Goal: Task Accomplishment & Management: Manage account settings

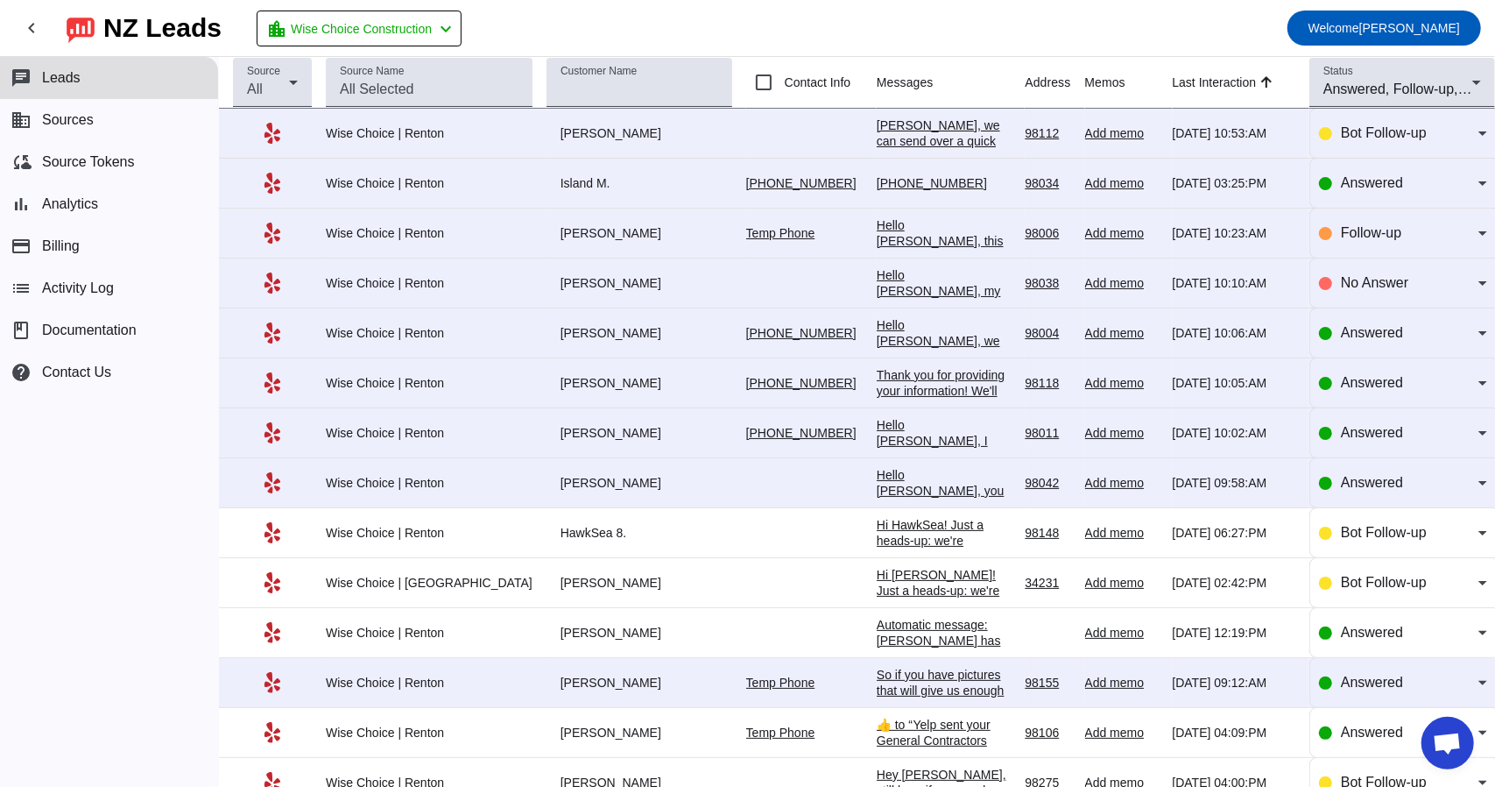
click at [877, 477] on div "Hello [PERSON_NAME], you need to take a few things into consideration. First, i…" at bounding box center [944, 703] width 135 height 473
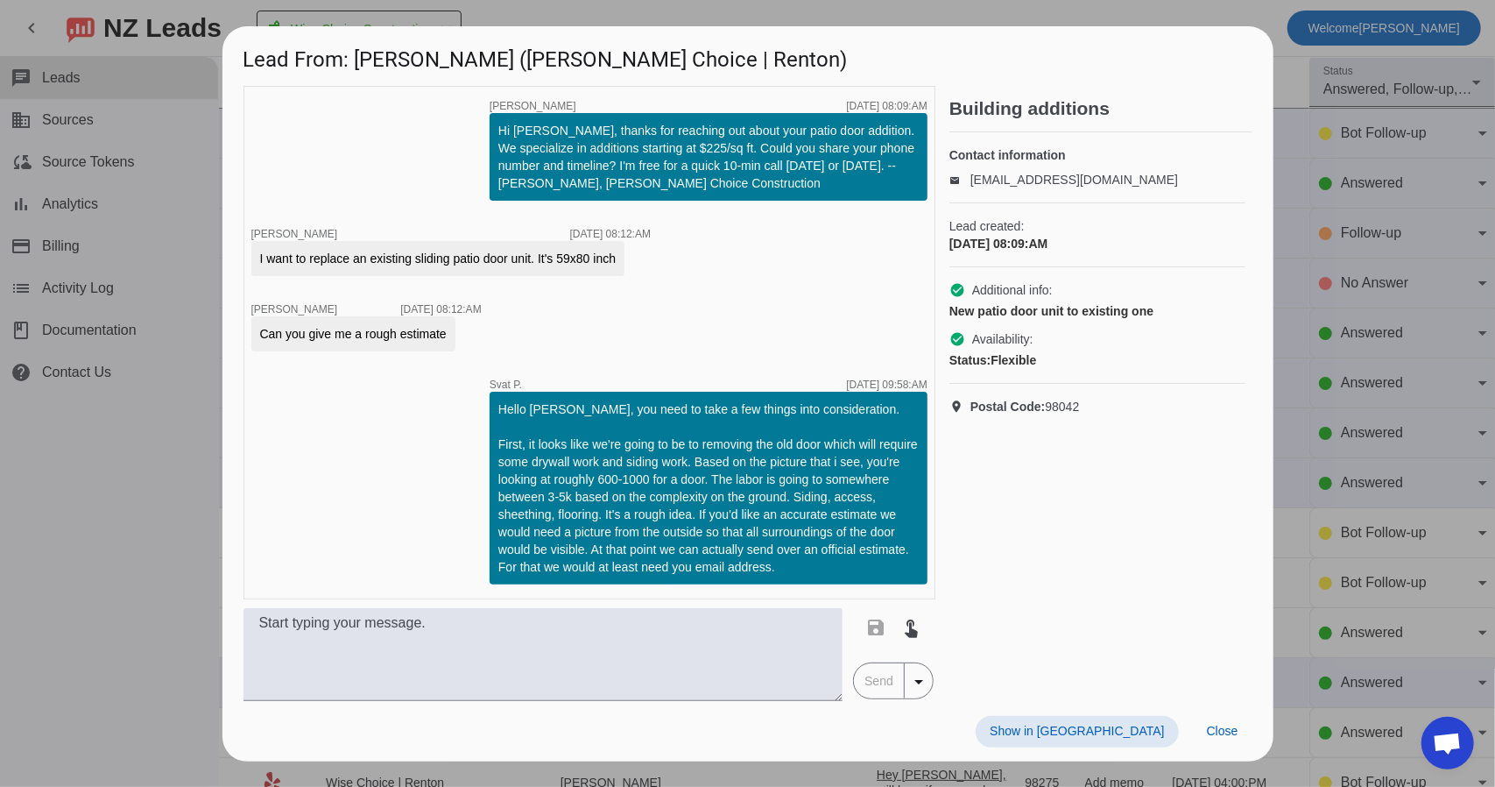
scroll to position [2851, 0]
click at [1223, 728] on span "Close" at bounding box center [1223, 730] width 32 height 14
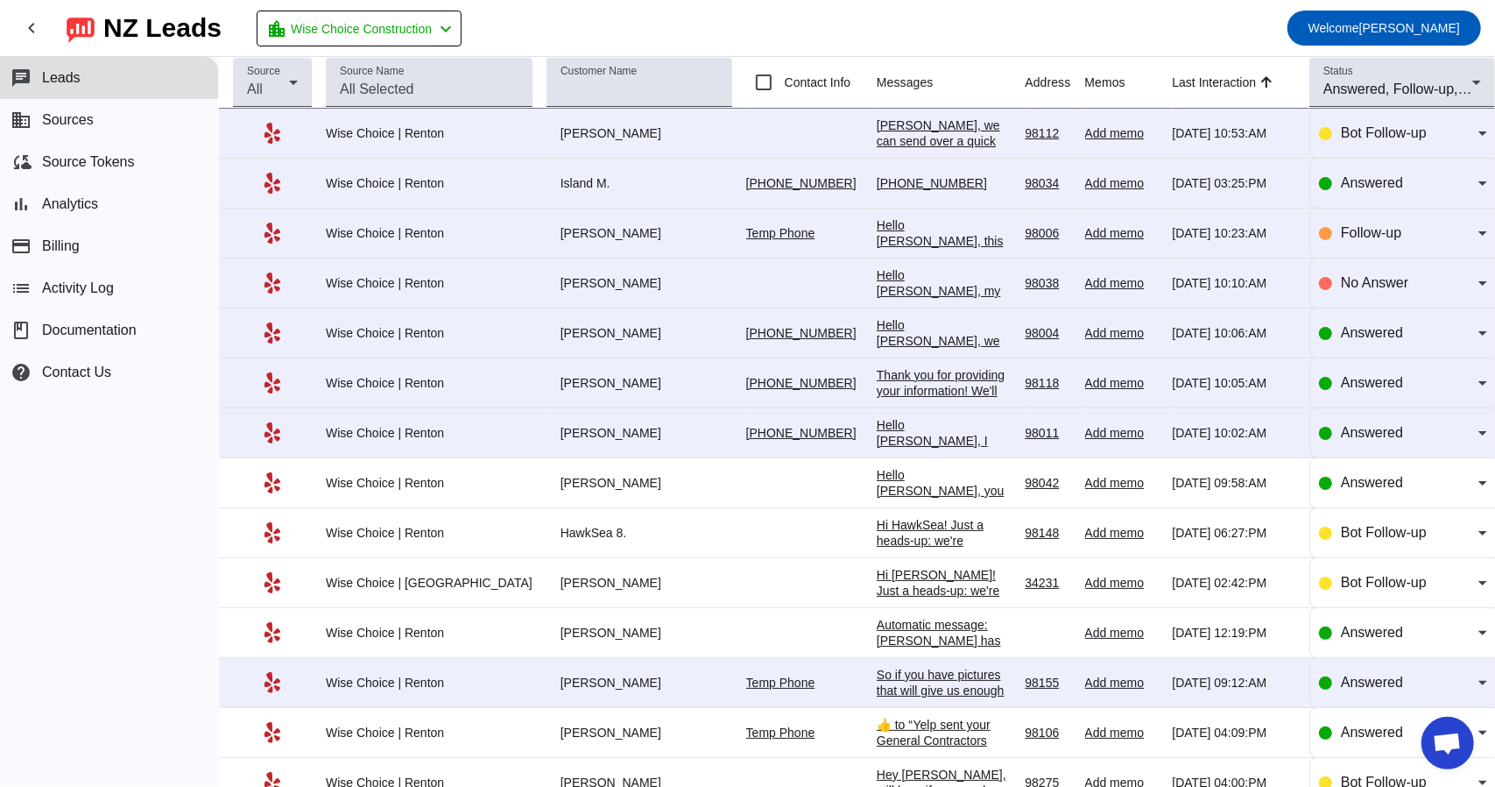
click at [897, 420] on div "Hello [PERSON_NAME], I wanted to confirm that you received the estimate." at bounding box center [944, 456] width 135 height 79
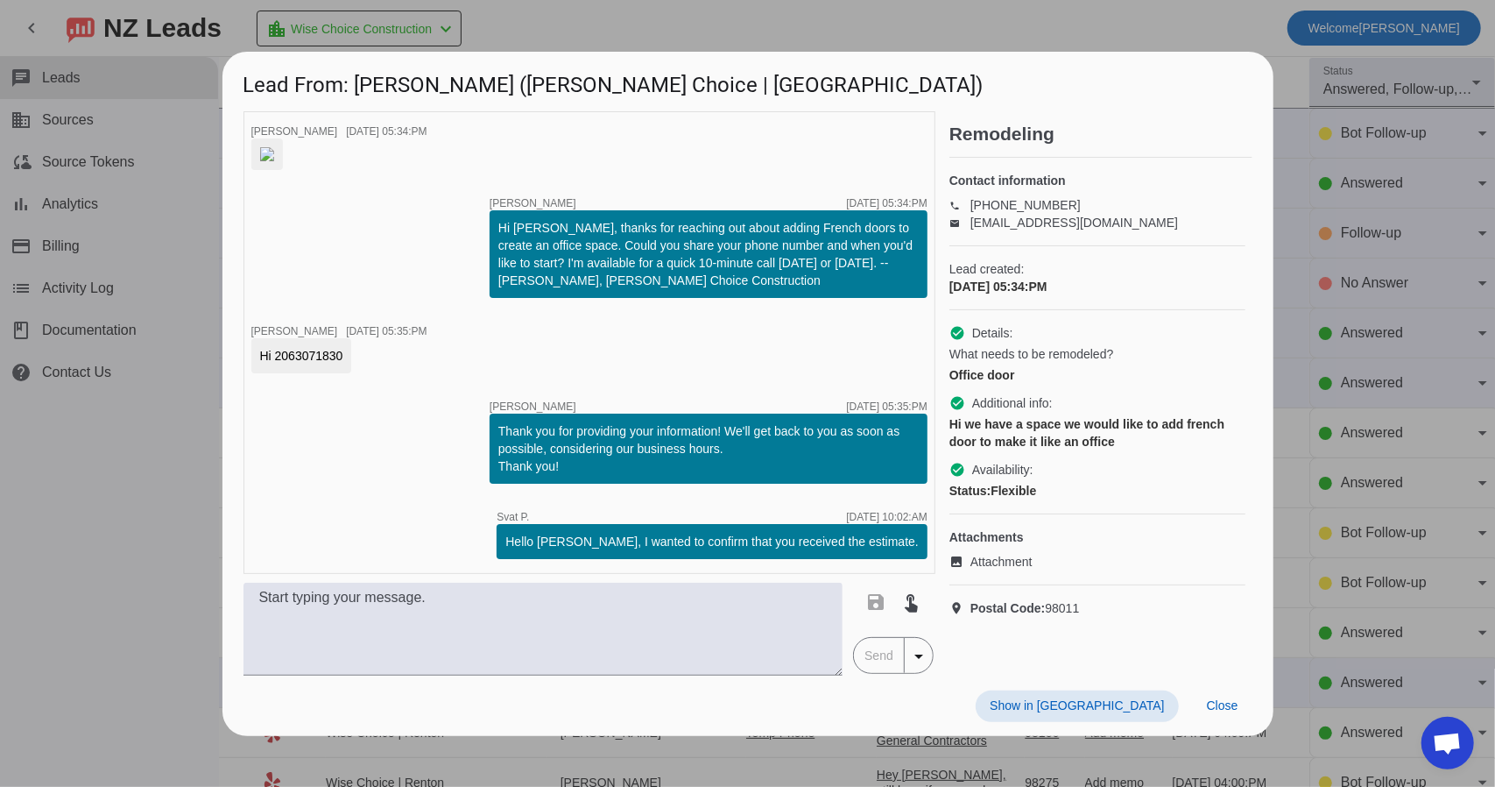
scroll to position [23, 0]
click at [1288, 130] on div at bounding box center [747, 393] width 1495 height 787
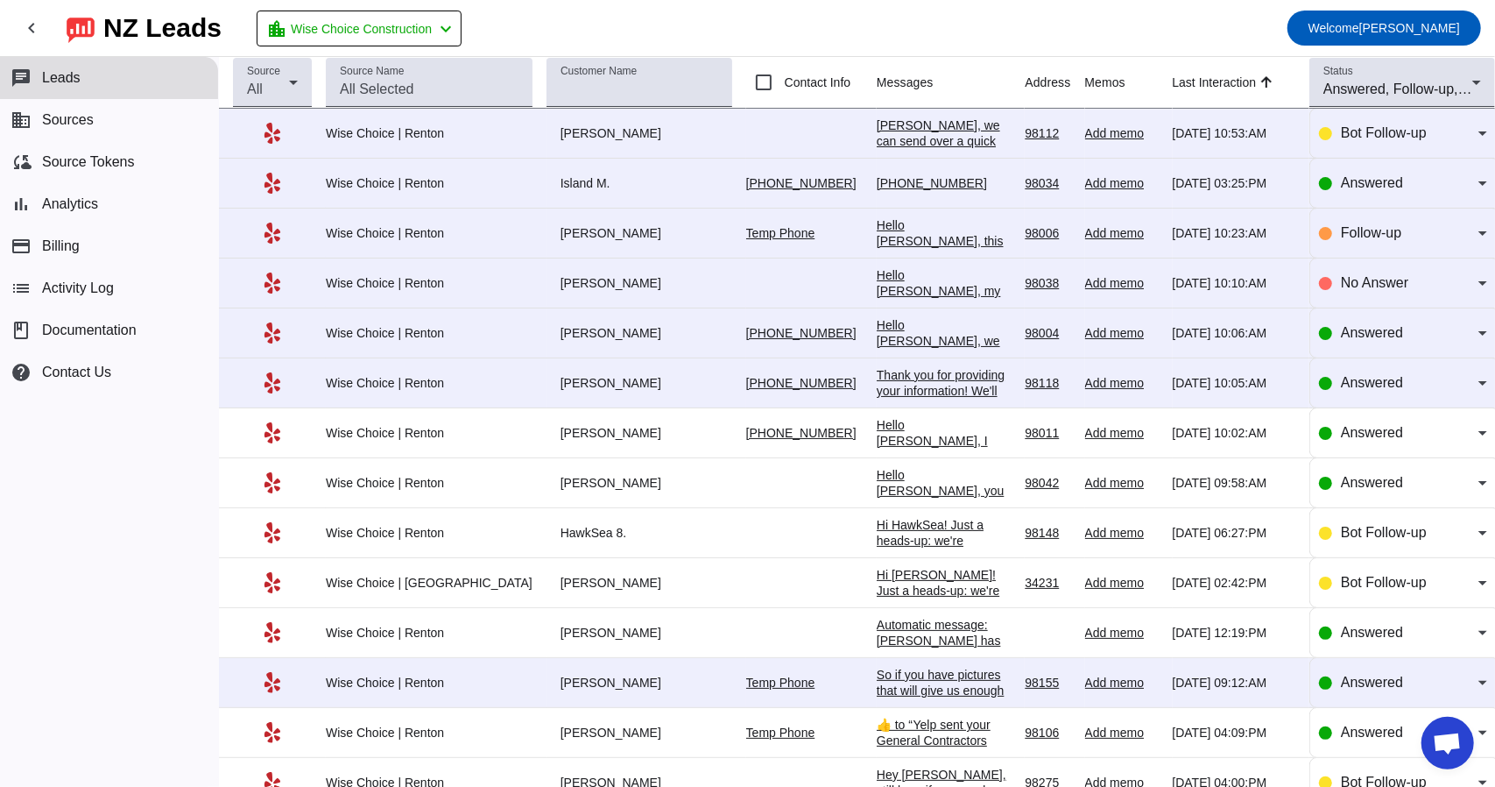
click at [746, 432] on link "[PHONE_NUMBER]" at bounding box center [801, 433] width 110 height 14
click at [886, 429] on div "Hello [PERSON_NAME], I wanted to confirm that you received the estimate." at bounding box center [944, 456] width 135 height 79
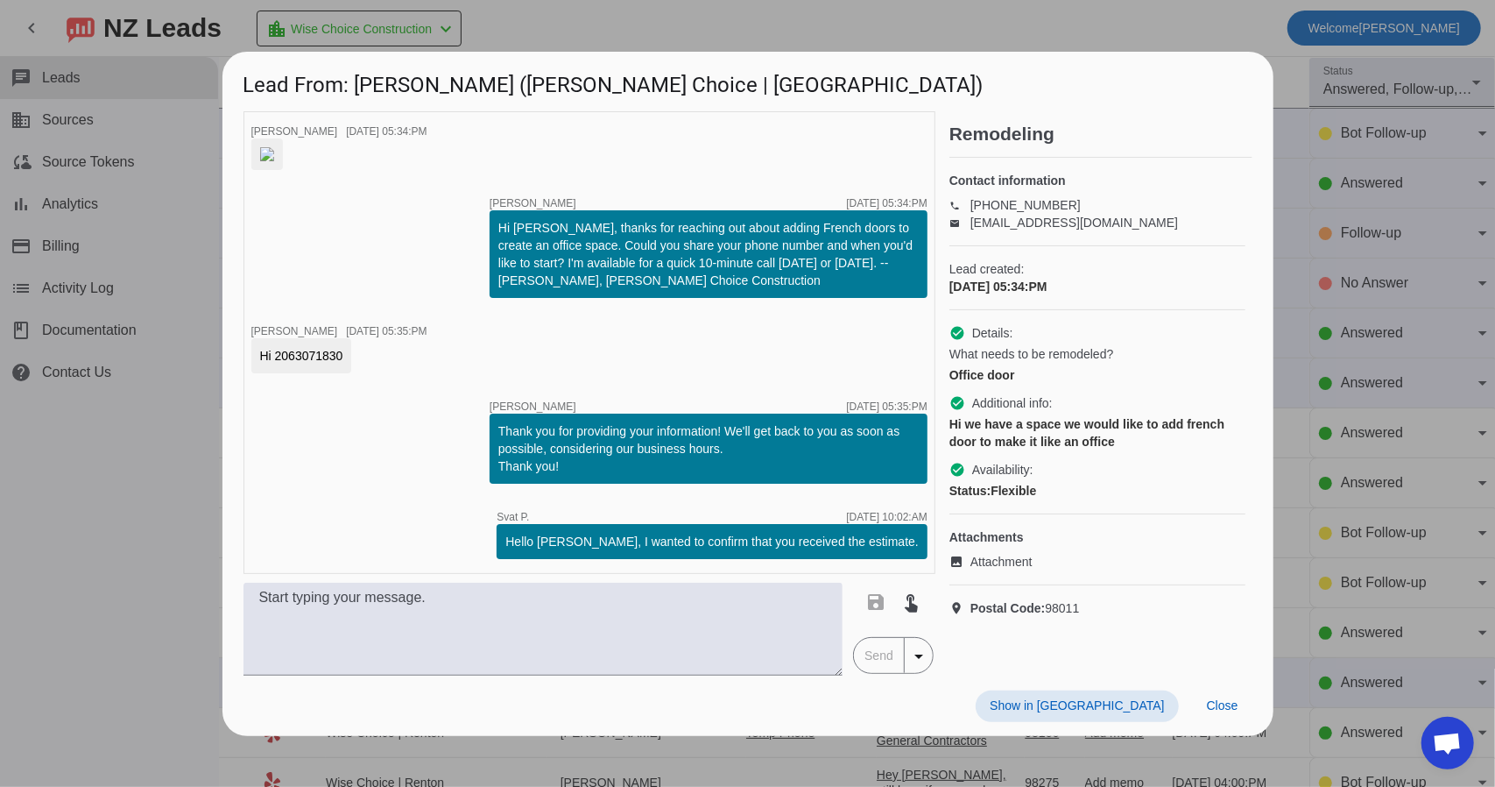
click at [1295, 183] on div at bounding box center [747, 393] width 1495 height 787
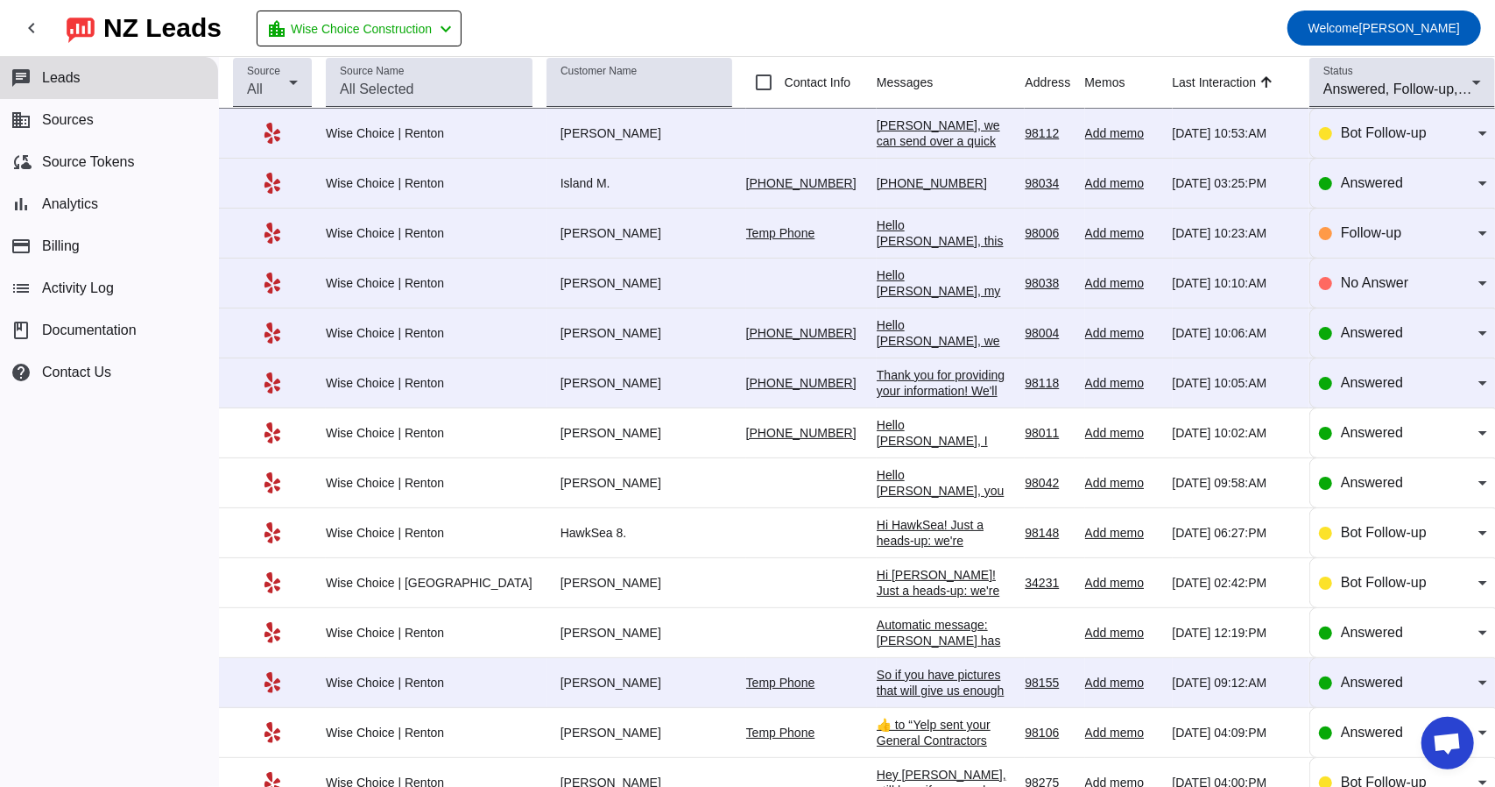
click at [877, 483] on div "Hello [PERSON_NAME], you need to take a few things into consideration. First, i…" at bounding box center [944, 703] width 135 height 473
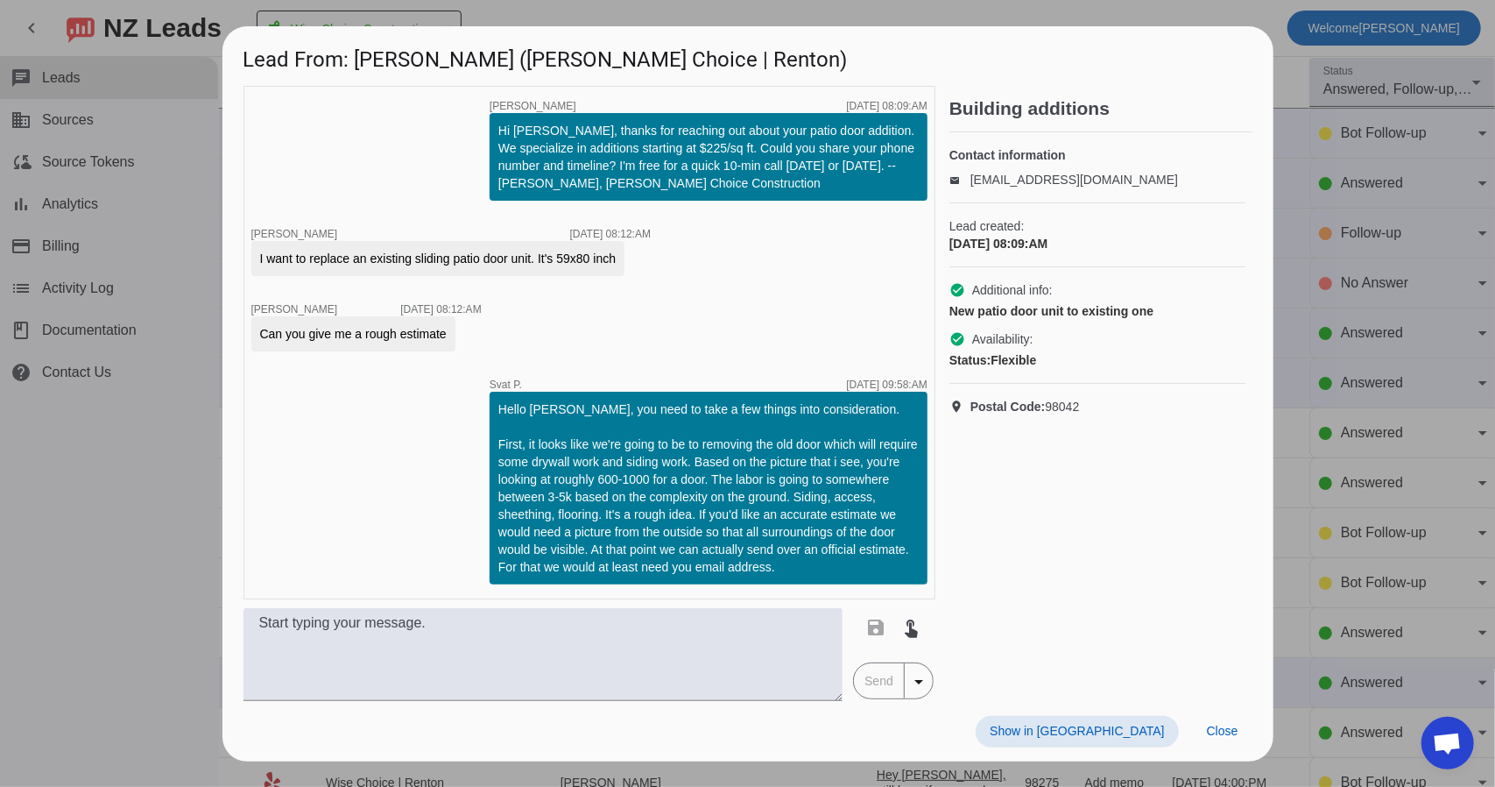
click at [1302, 363] on div at bounding box center [747, 393] width 1495 height 787
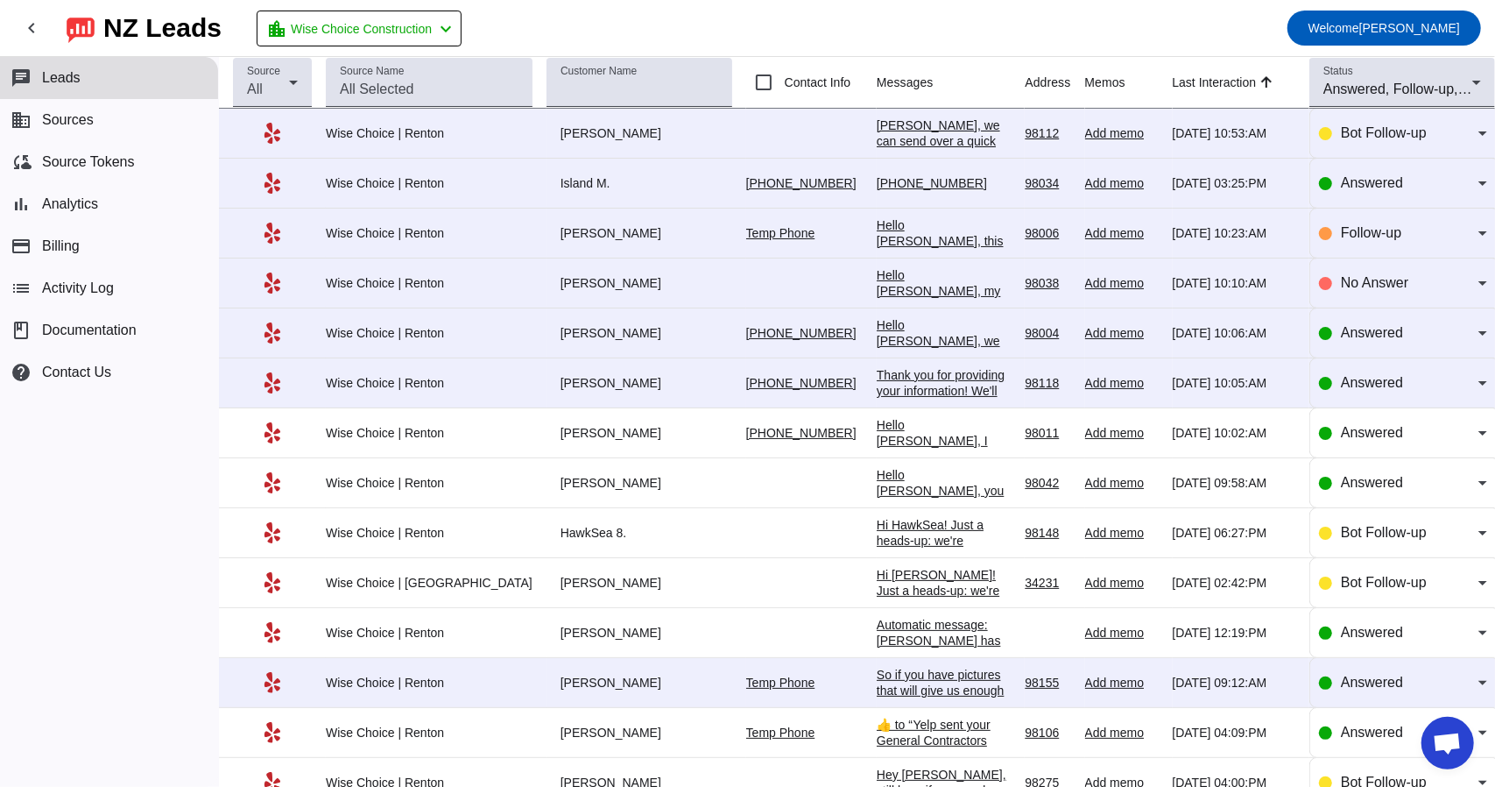
click at [886, 378] on div "Thank you for providing your information! We'll get back to you as soon as poss…" at bounding box center [944, 398] width 135 height 63
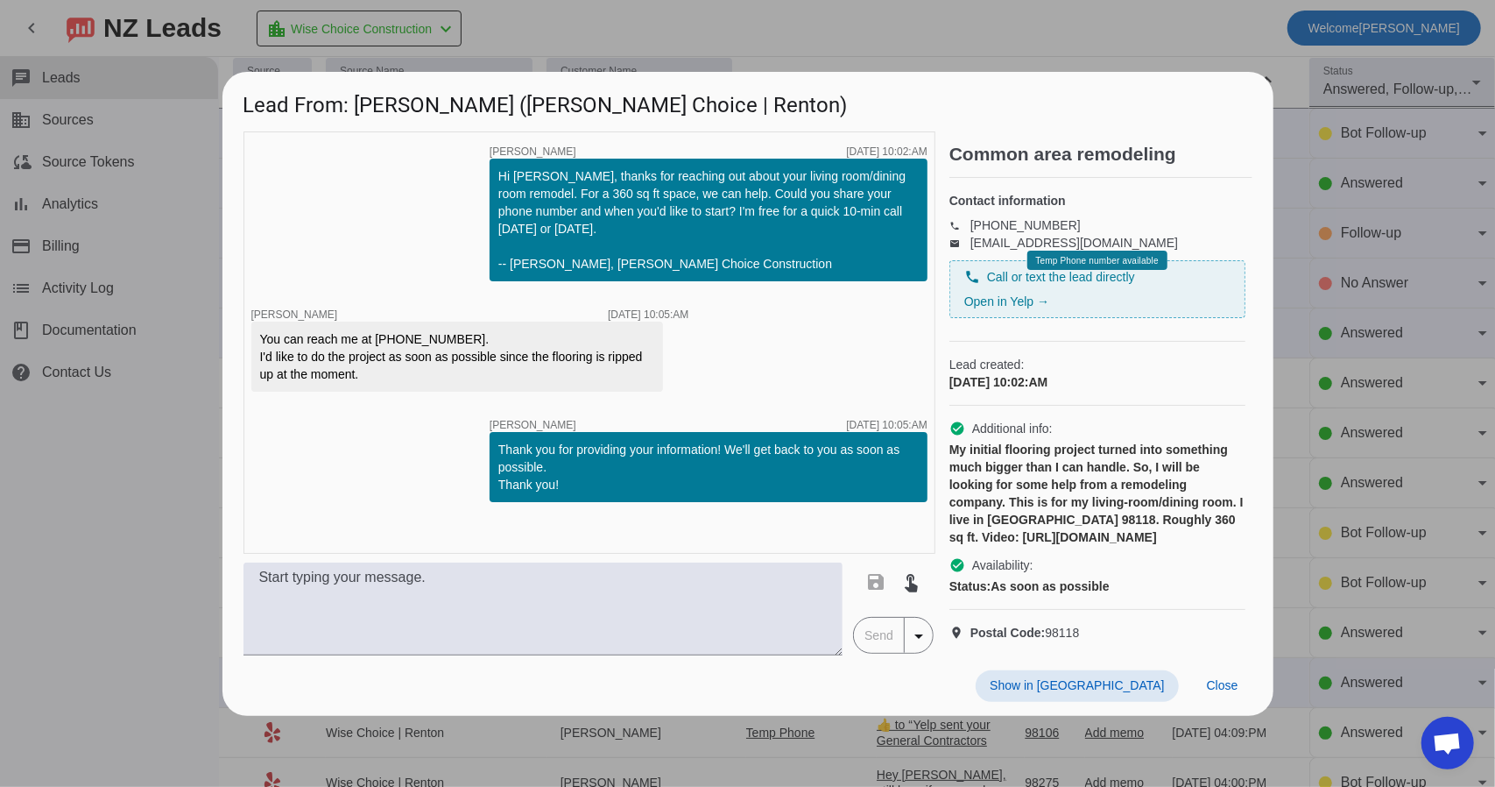
click at [1324, 317] on div at bounding box center [747, 393] width 1495 height 787
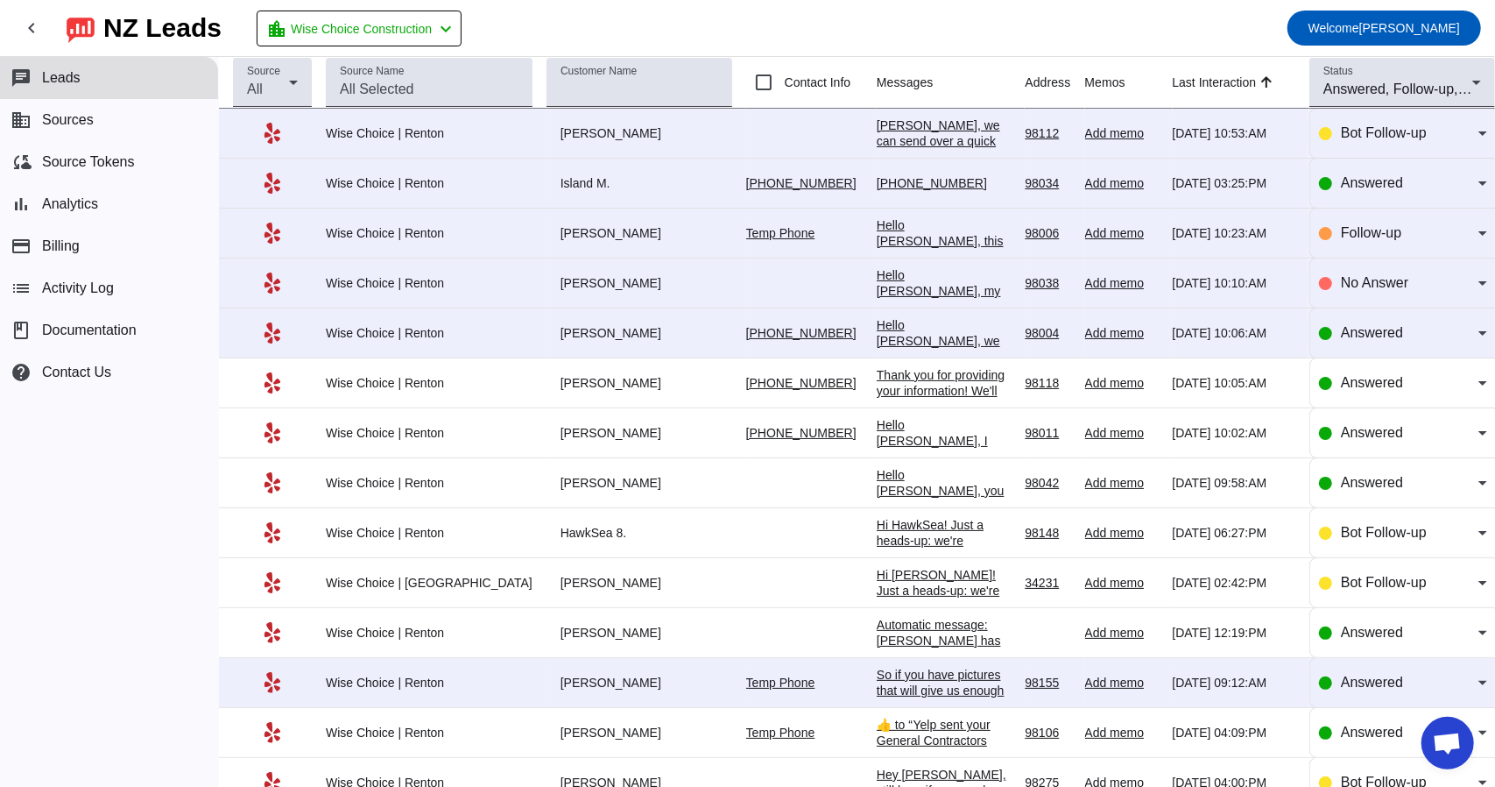
click at [911, 323] on div "Hello [PERSON_NAME], we called on a few occasions but can't seem to get through…" at bounding box center [944, 396] width 135 height 158
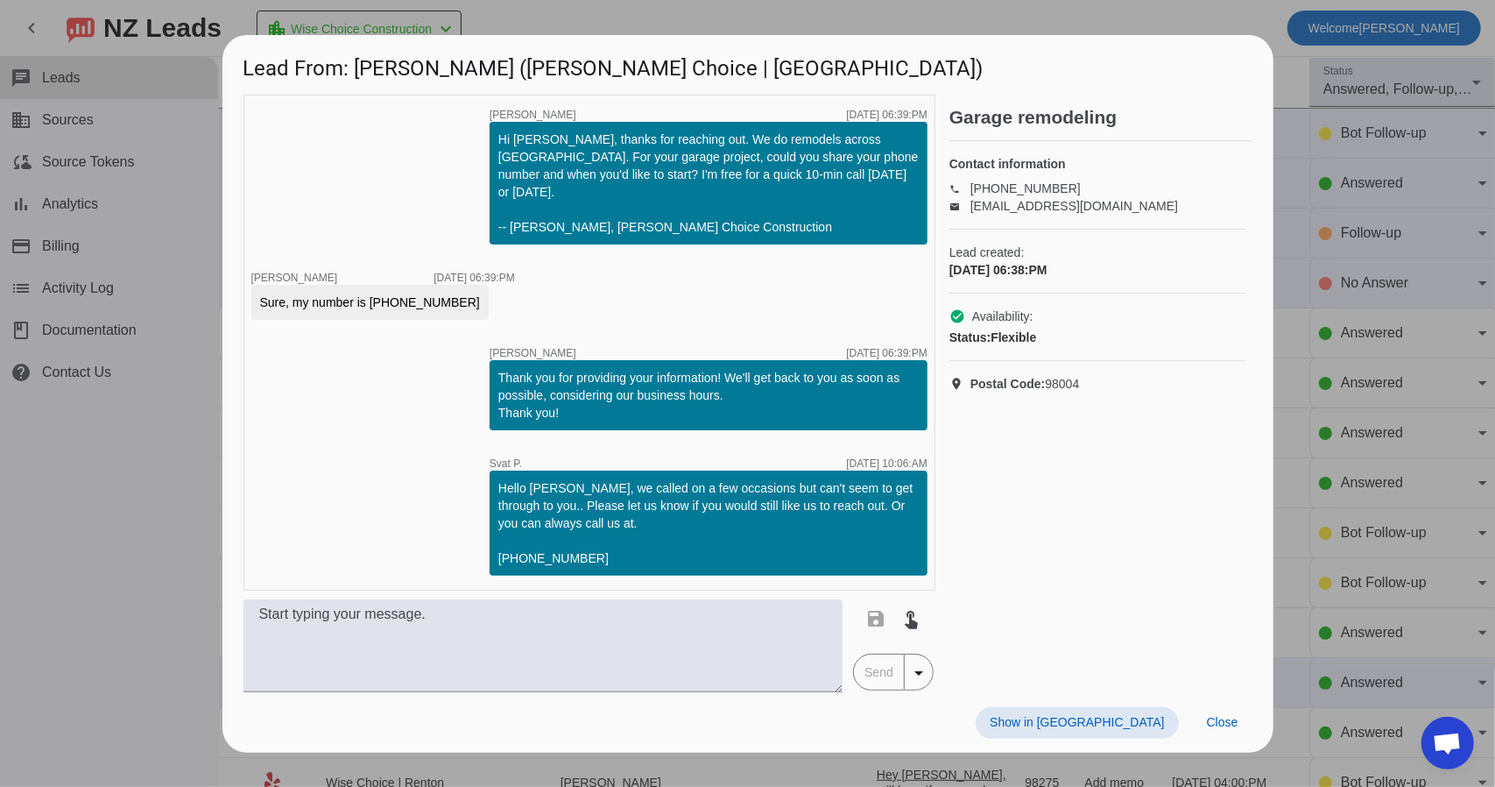
click at [1331, 236] on div at bounding box center [747, 393] width 1495 height 787
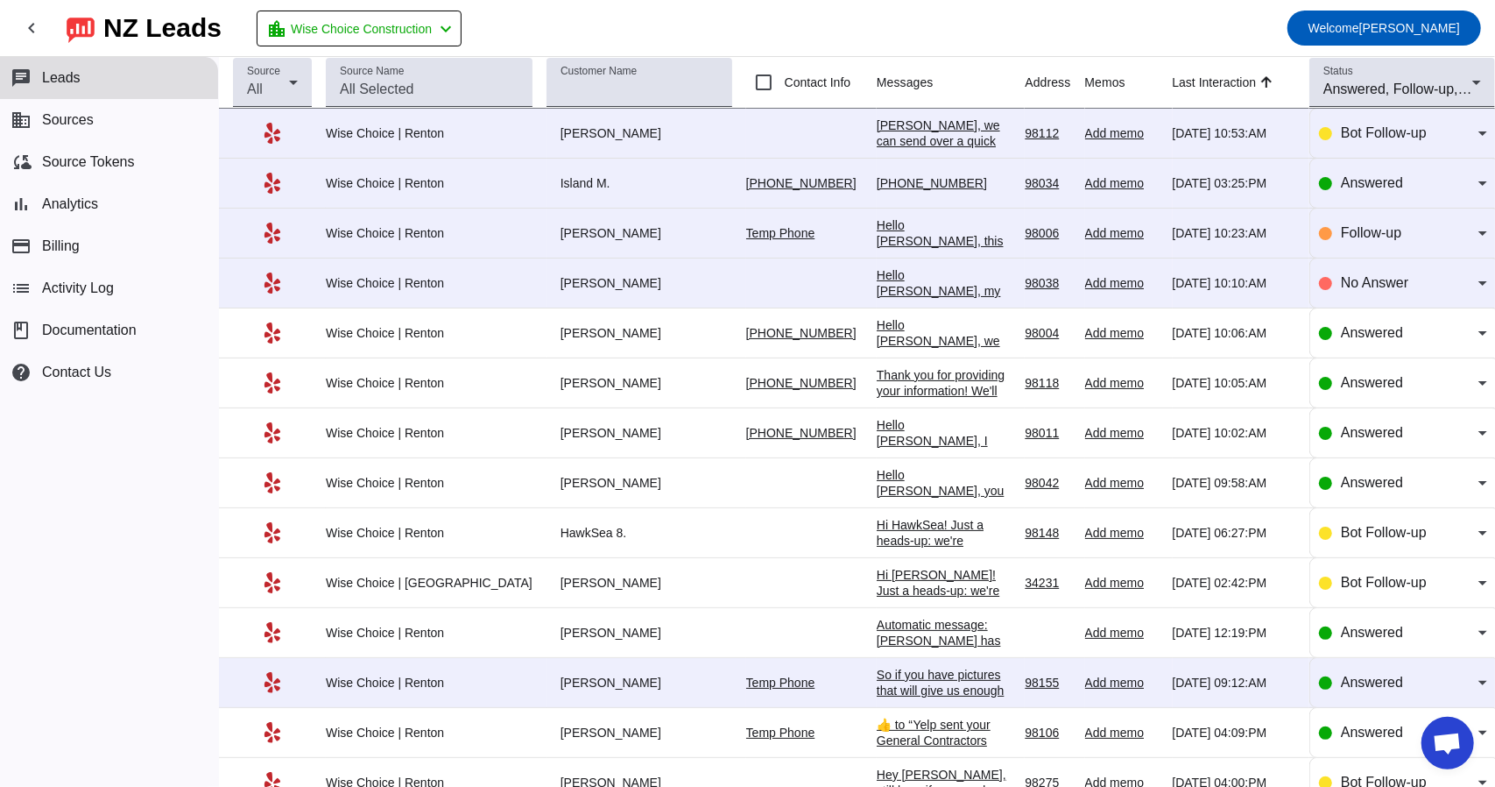
click at [907, 272] on div "Hello [PERSON_NAME], my name is Svat, please let me know if you'd like to discu…" at bounding box center [944, 314] width 135 height 95
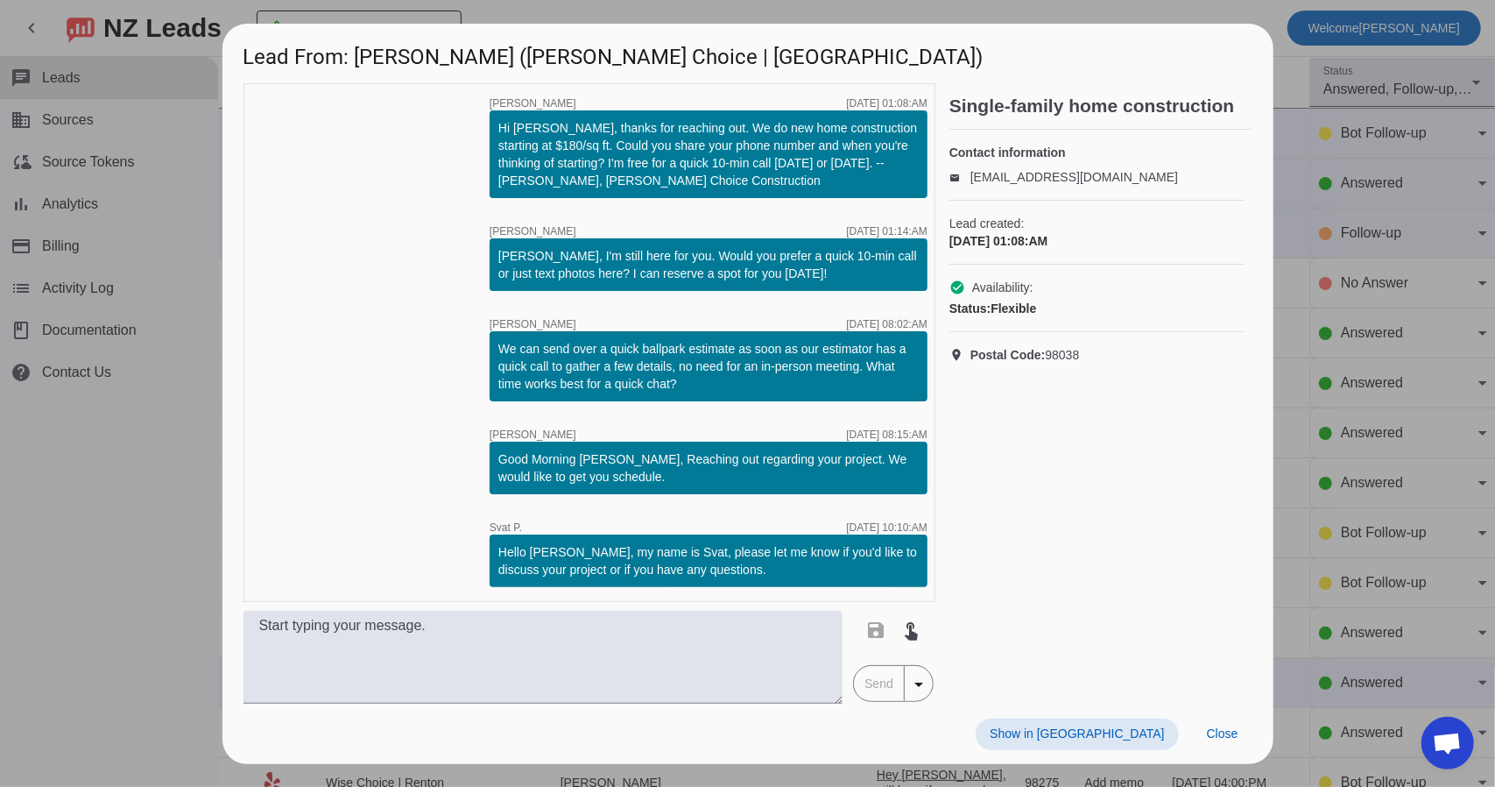
click at [1310, 230] on div at bounding box center [747, 393] width 1495 height 787
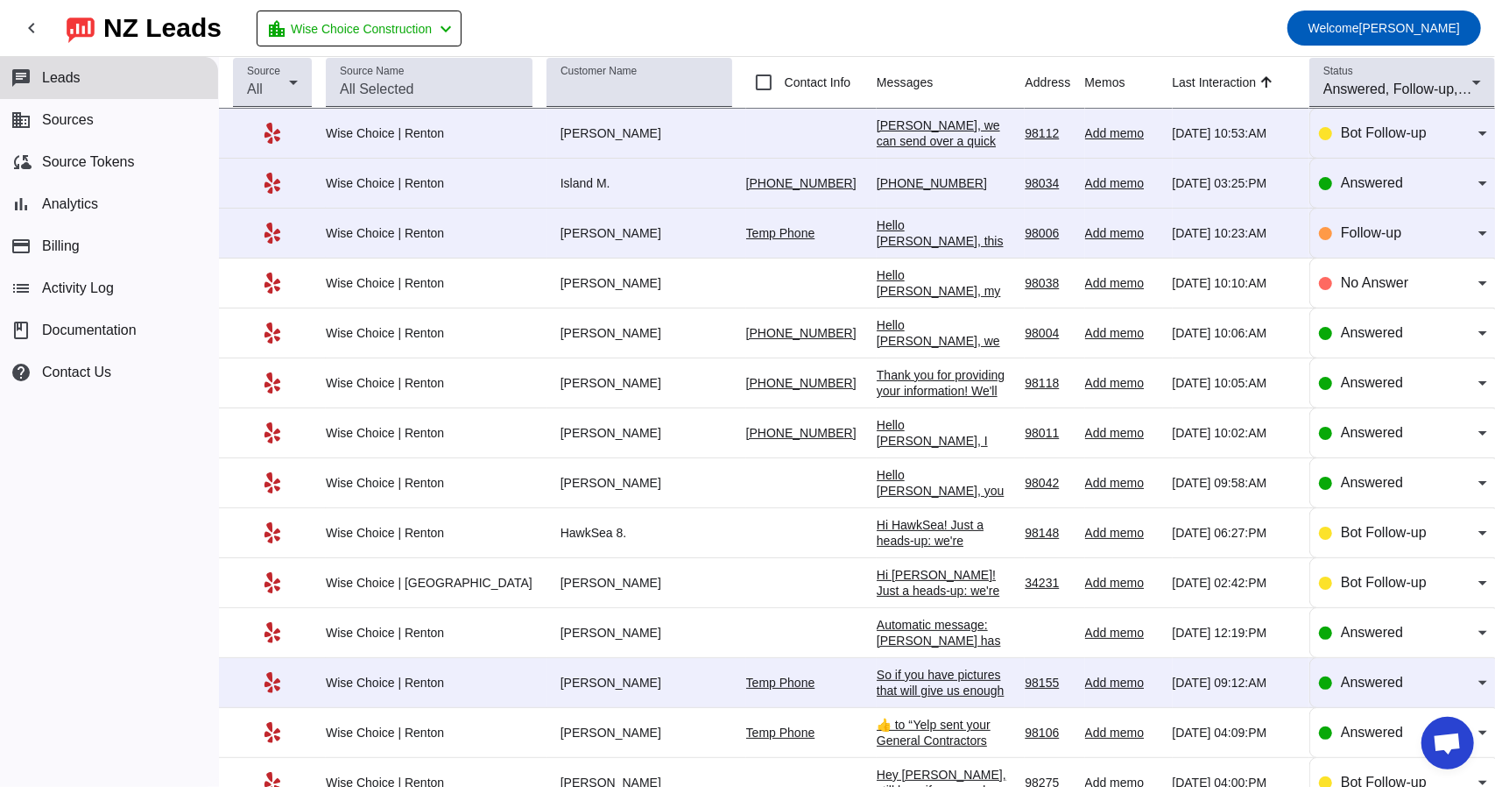
click at [877, 277] on div "Hello [PERSON_NAME], my name is Svat, please let me know if you'd like to discu…" at bounding box center [944, 314] width 135 height 95
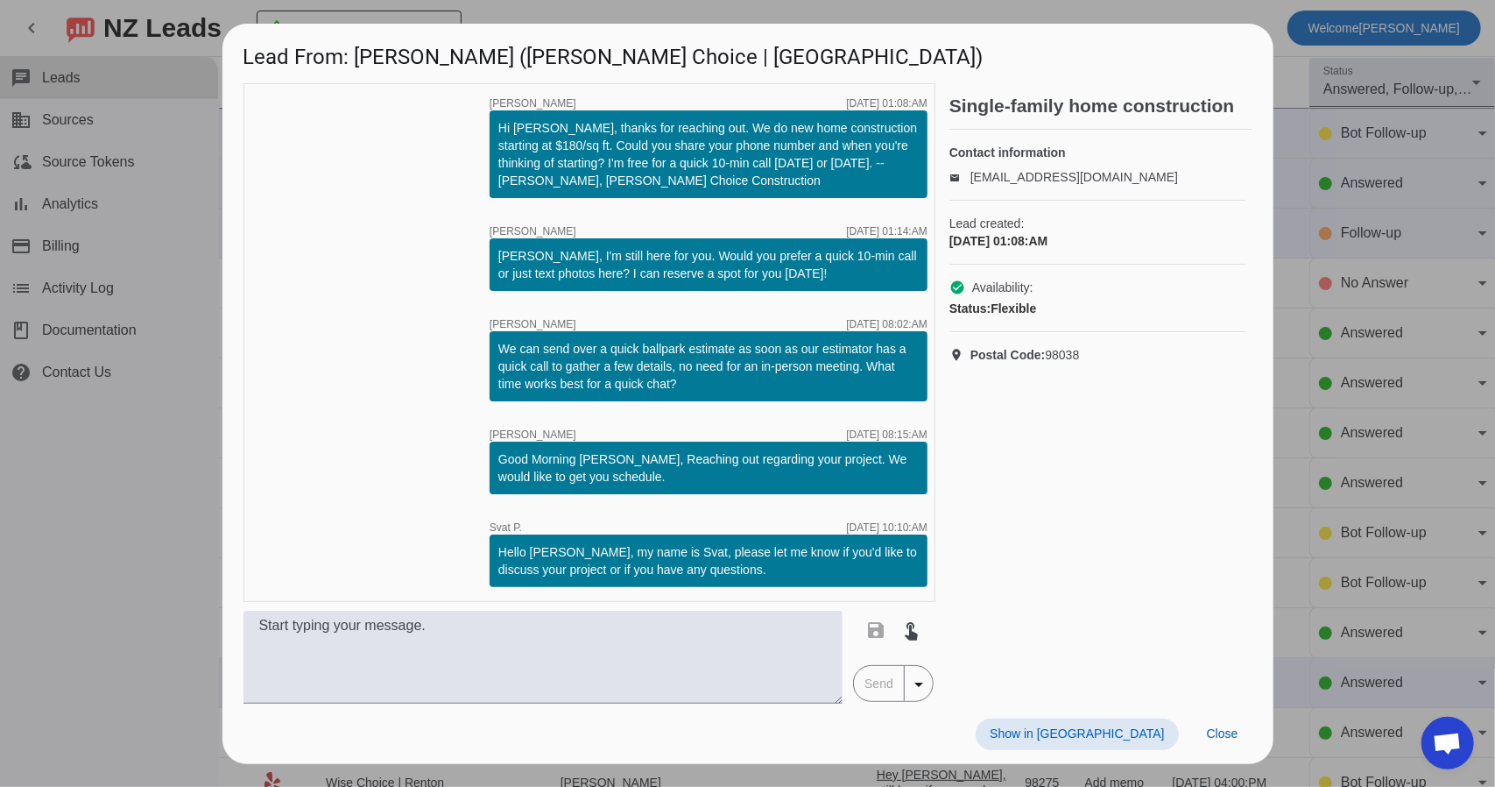
click at [1324, 269] on div at bounding box center [747, 393] width 1495 height 787
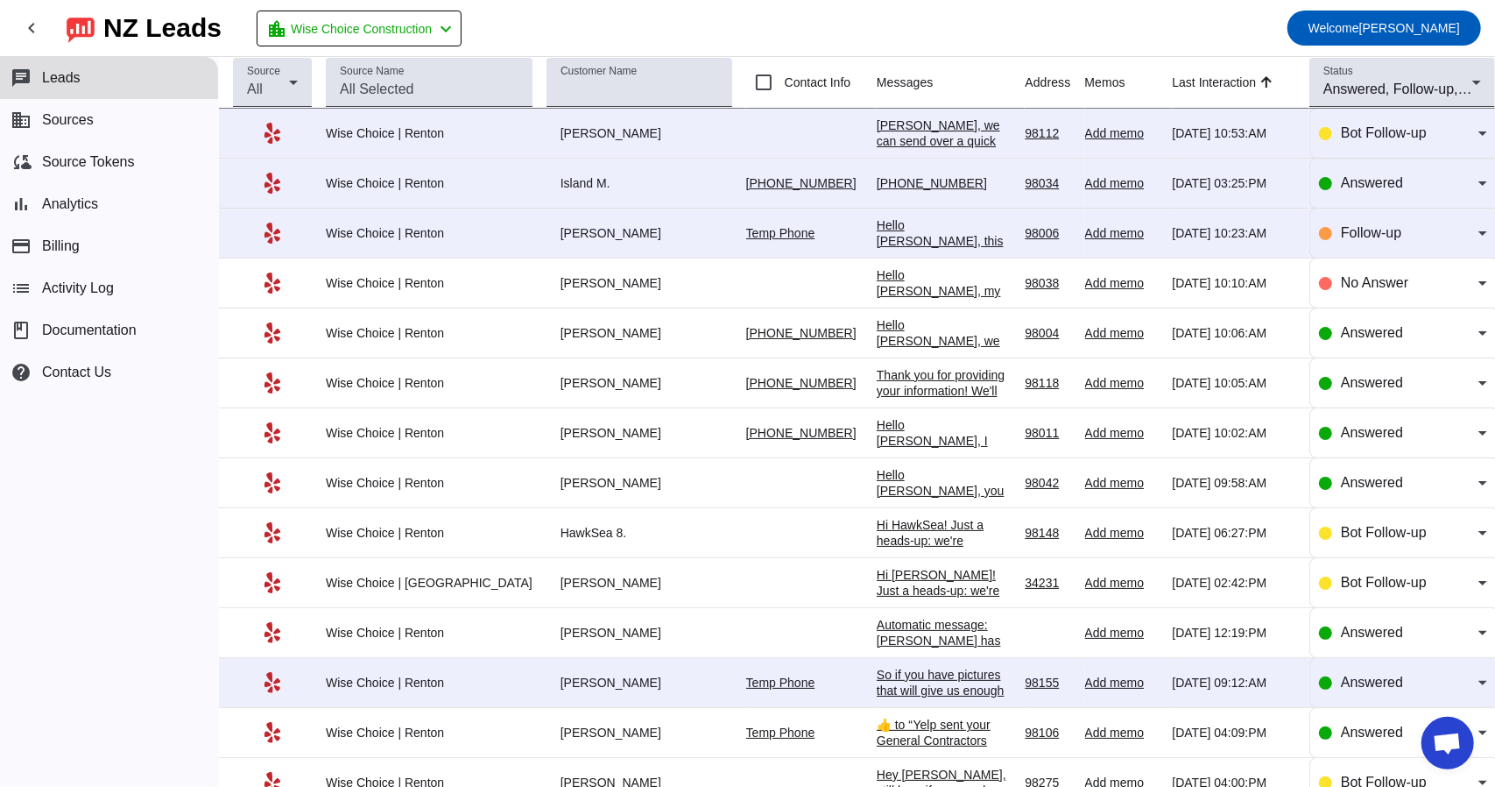
click at [918, 279] on div "Hello [PERSON_NAME], my name is Svat, please let me know if you'd like to discu…" at bounding box center [944, 314] width 135 height 95
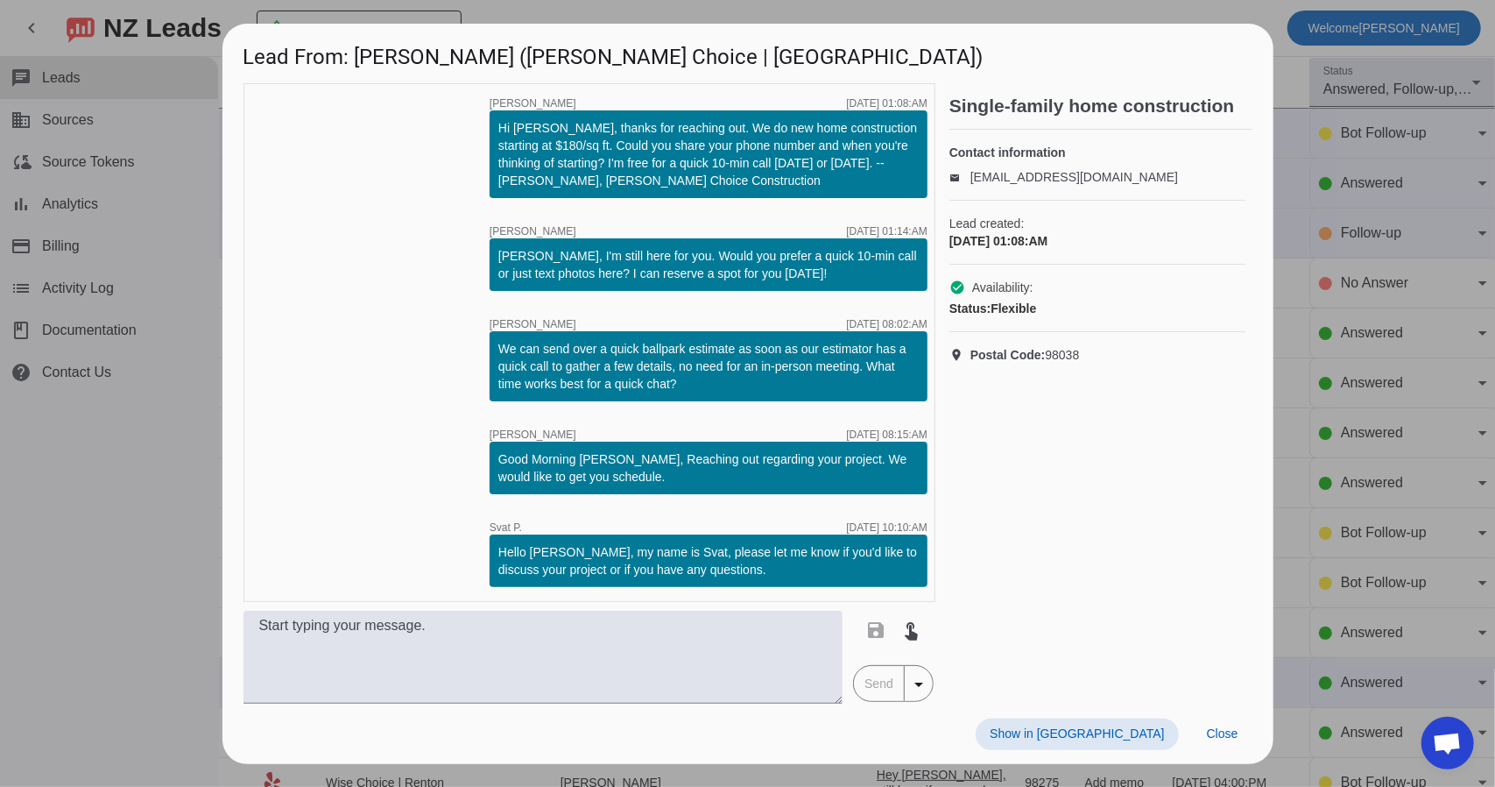
click at [1346, 283] on div at bounding box center [747, 393] width 1495 height 787
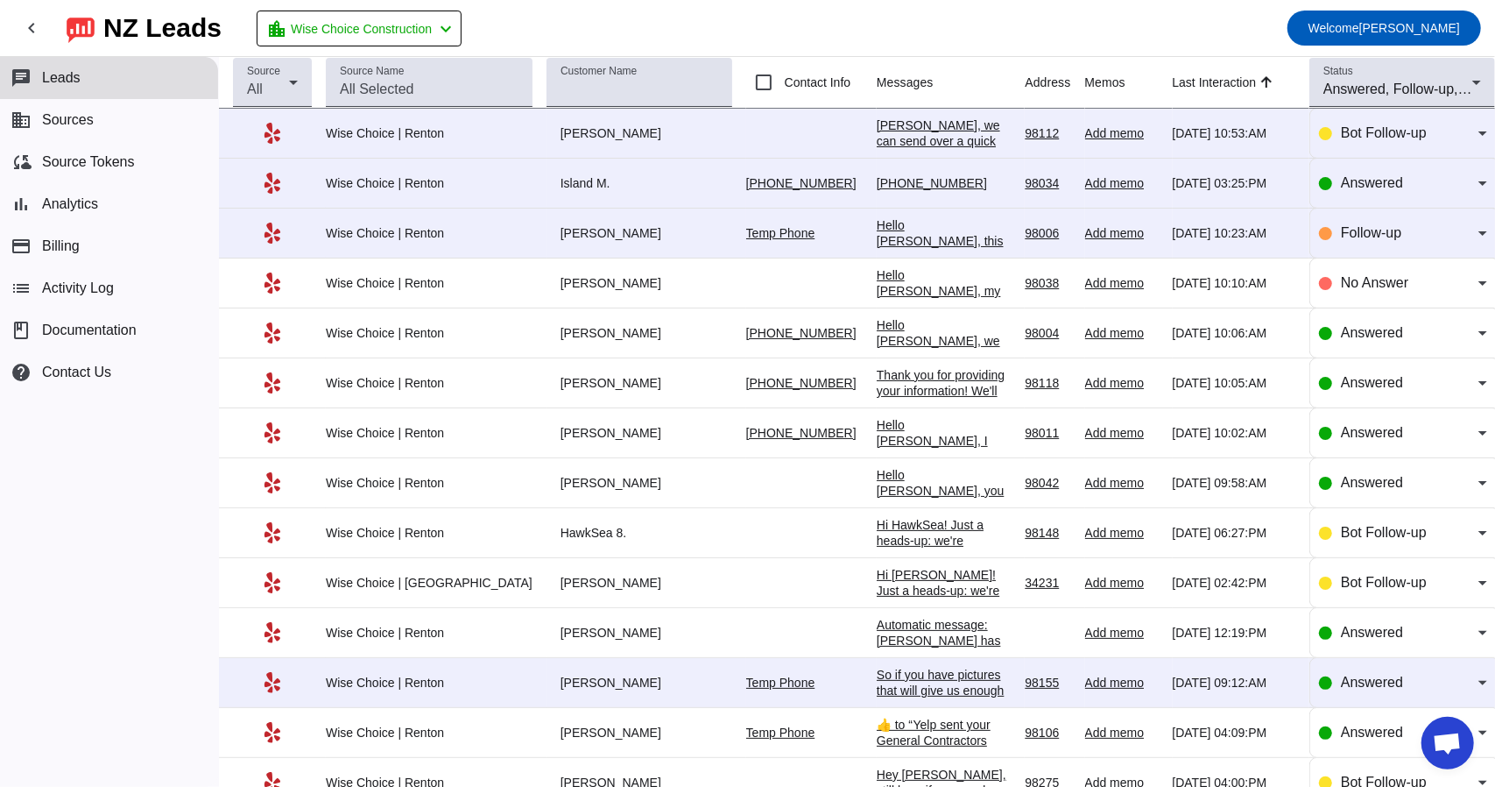
click at [892, 232] on div "Hello [PERSON_NAME], this is [PERSON_NAME] with [PERSON_NAME] Choice. I'd like …" at bounding box center [944, 288] width 135 height 142
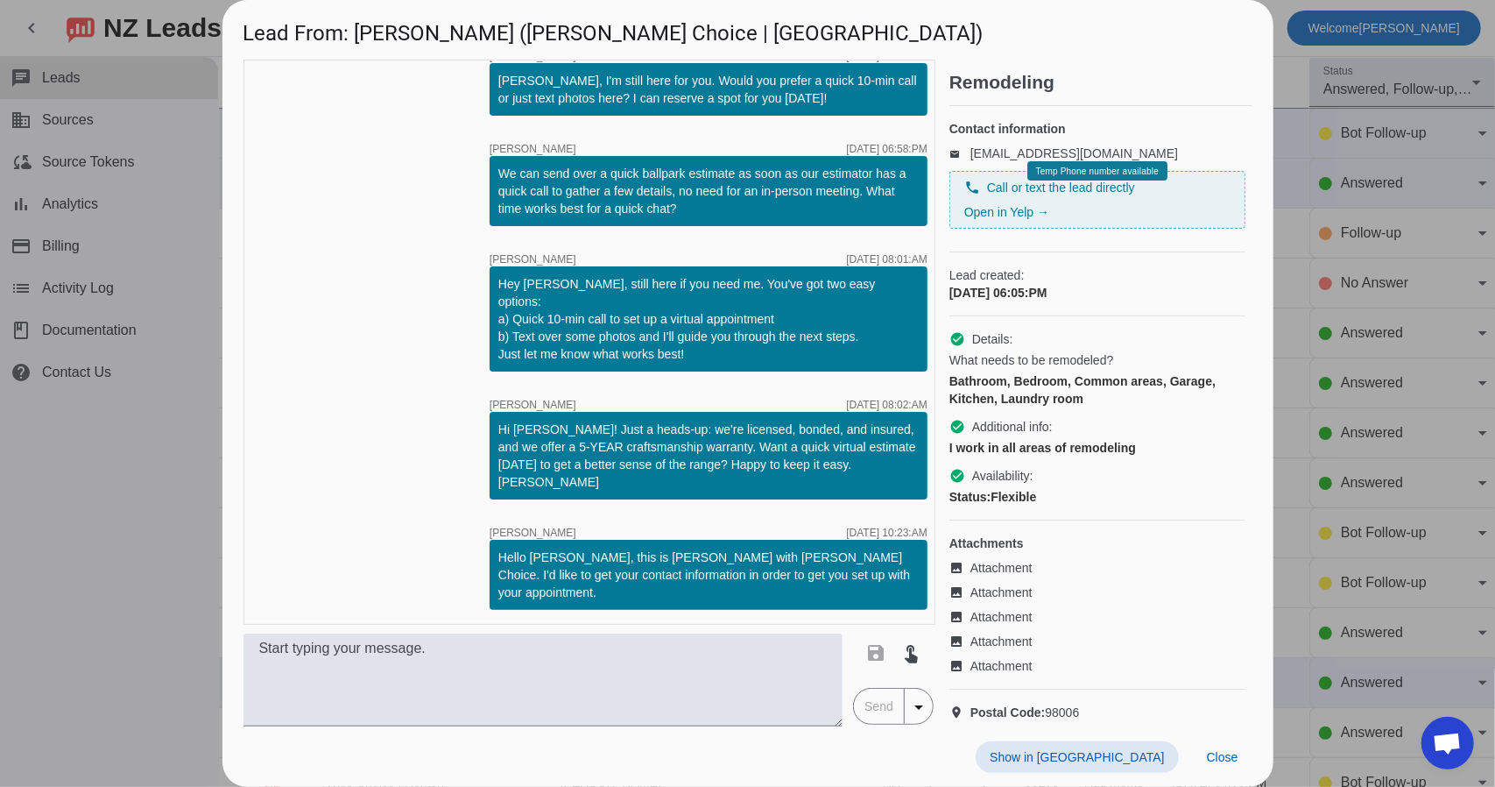
scroll to position [734, 0]
click at [1314, 247] on div at bounding box center [747, 393] width 1495 height 787
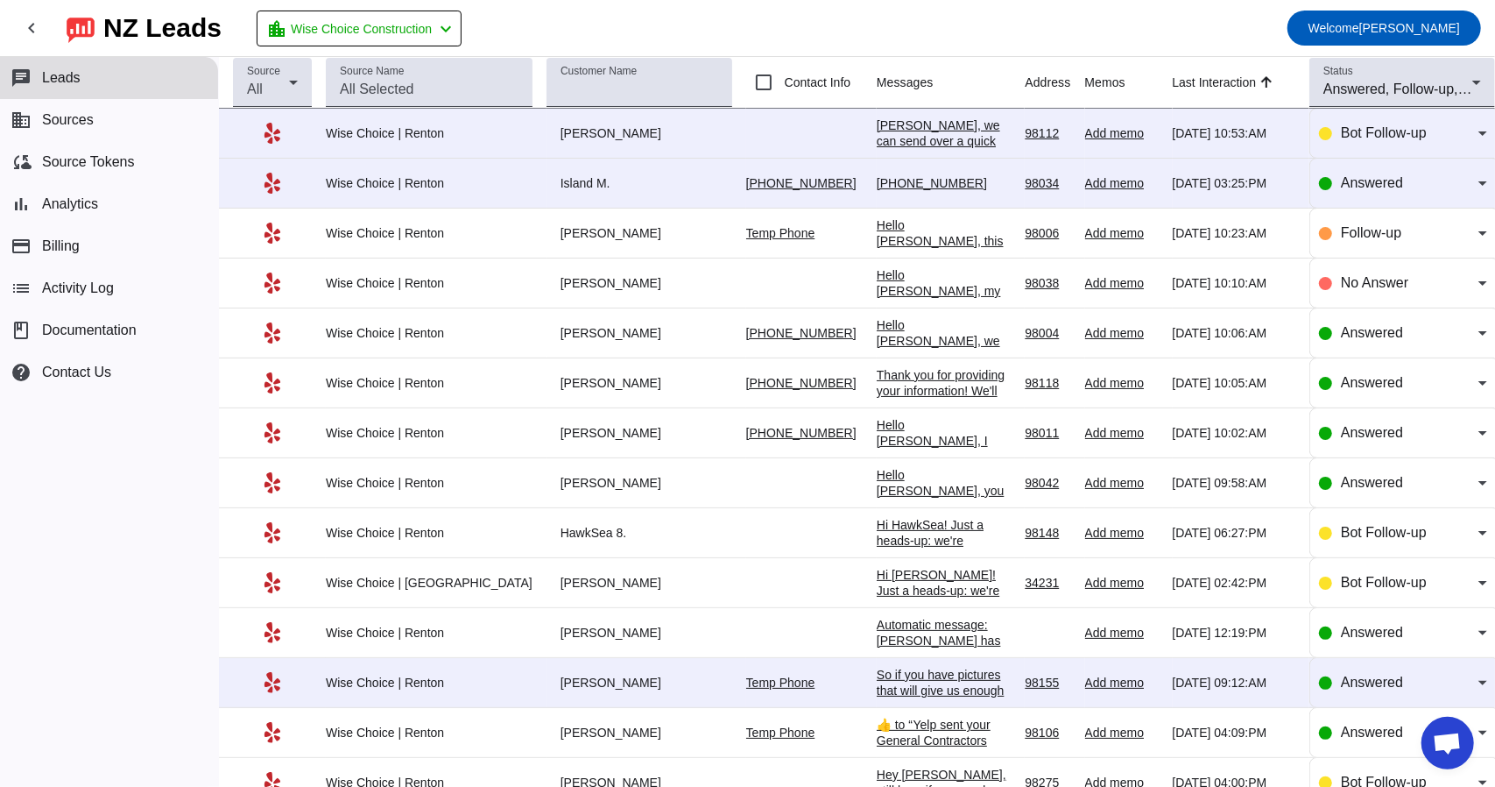
click at [890, 186] on div "[PHONE_NUMBER]" at bounding box center [944, 183] width 135 height 16
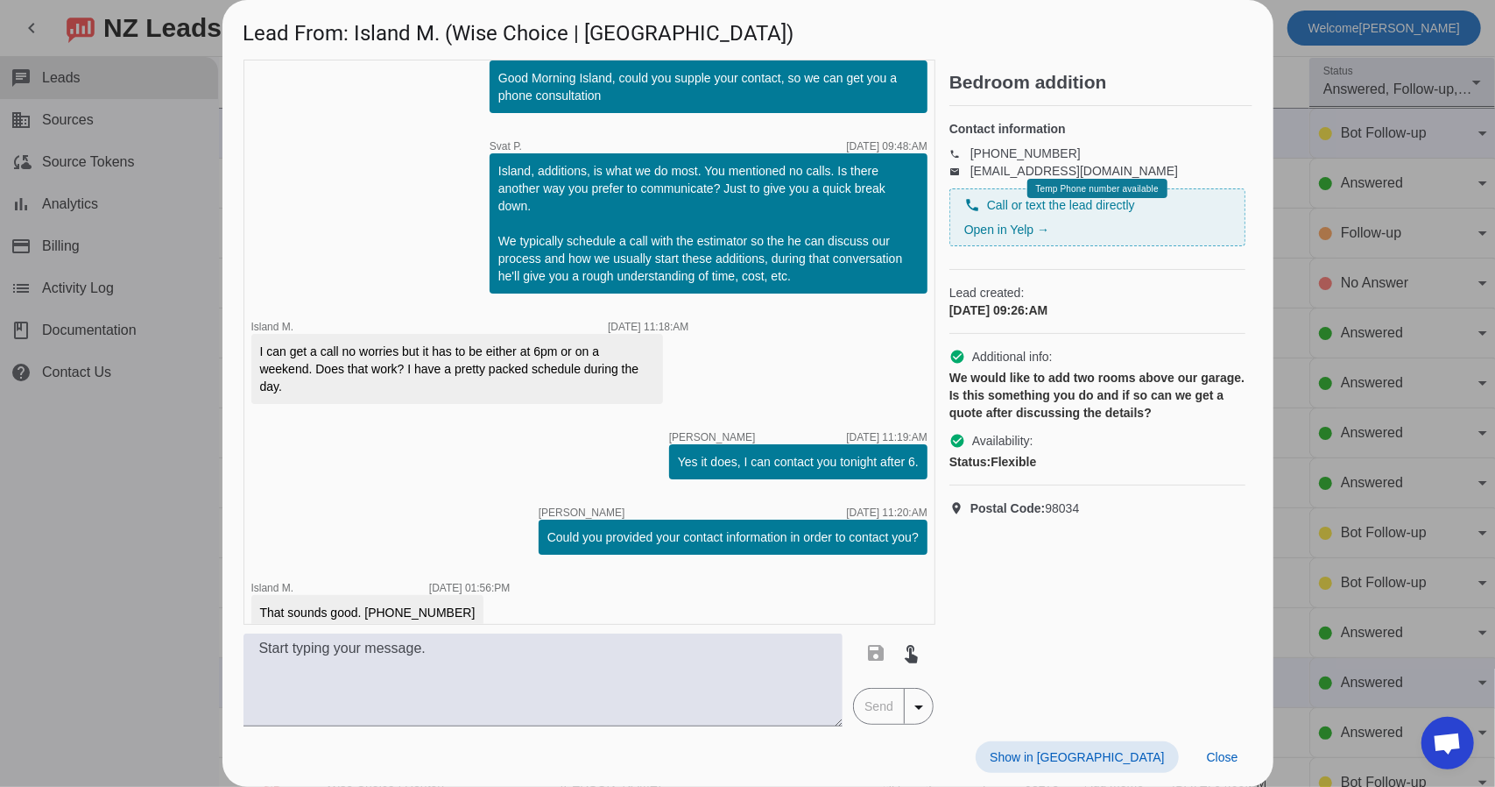
scroll to position [603, 0]
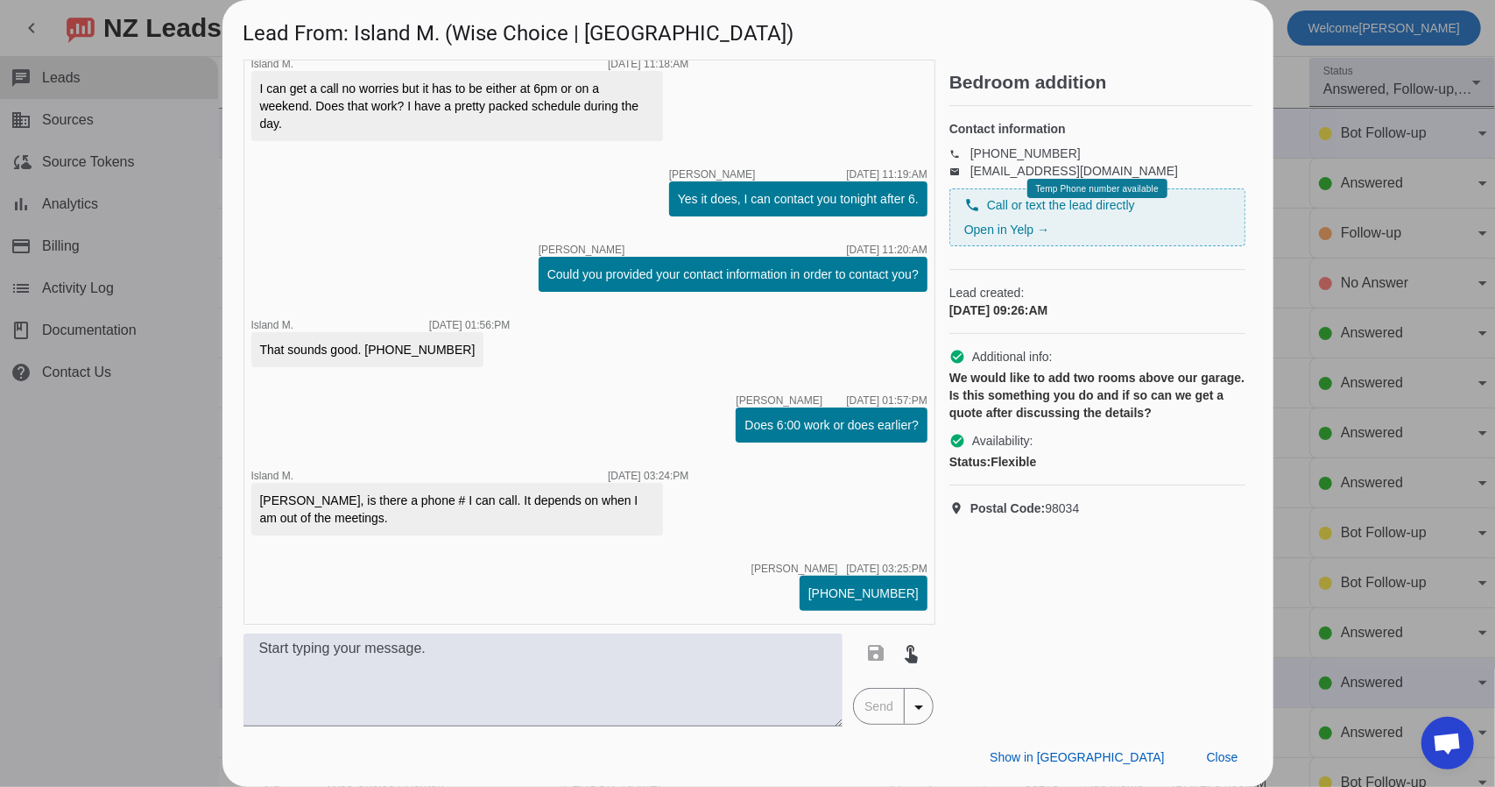
click at [1284, 69] on div at bounding box center [747, 393] width 1495 height 787
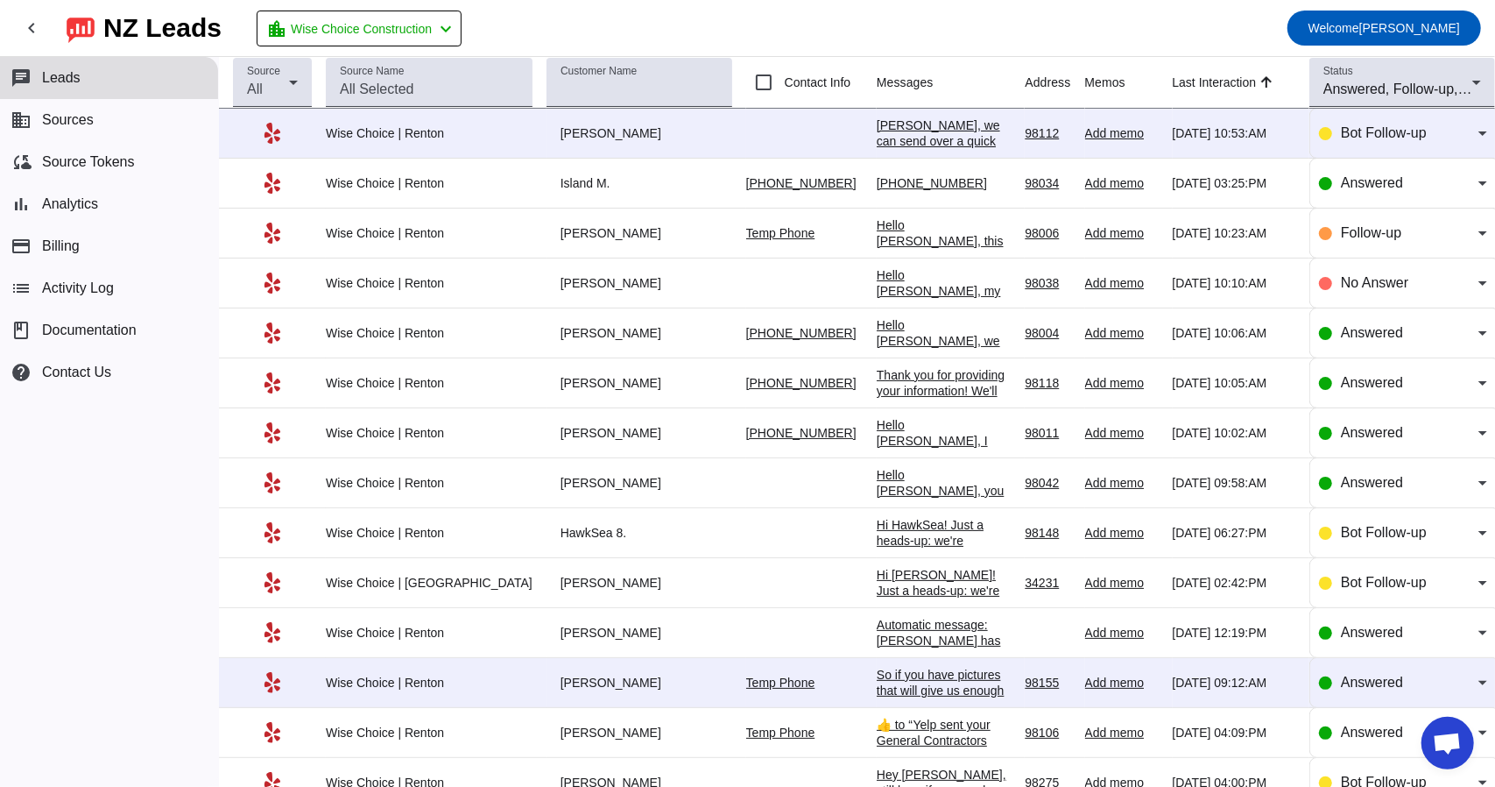
click at [904, 129] on div "[PERSON_NAME], we can send over a quick ballpark estimate as soon as our estima…" at bounding box center [944, 196] width 135 height 158
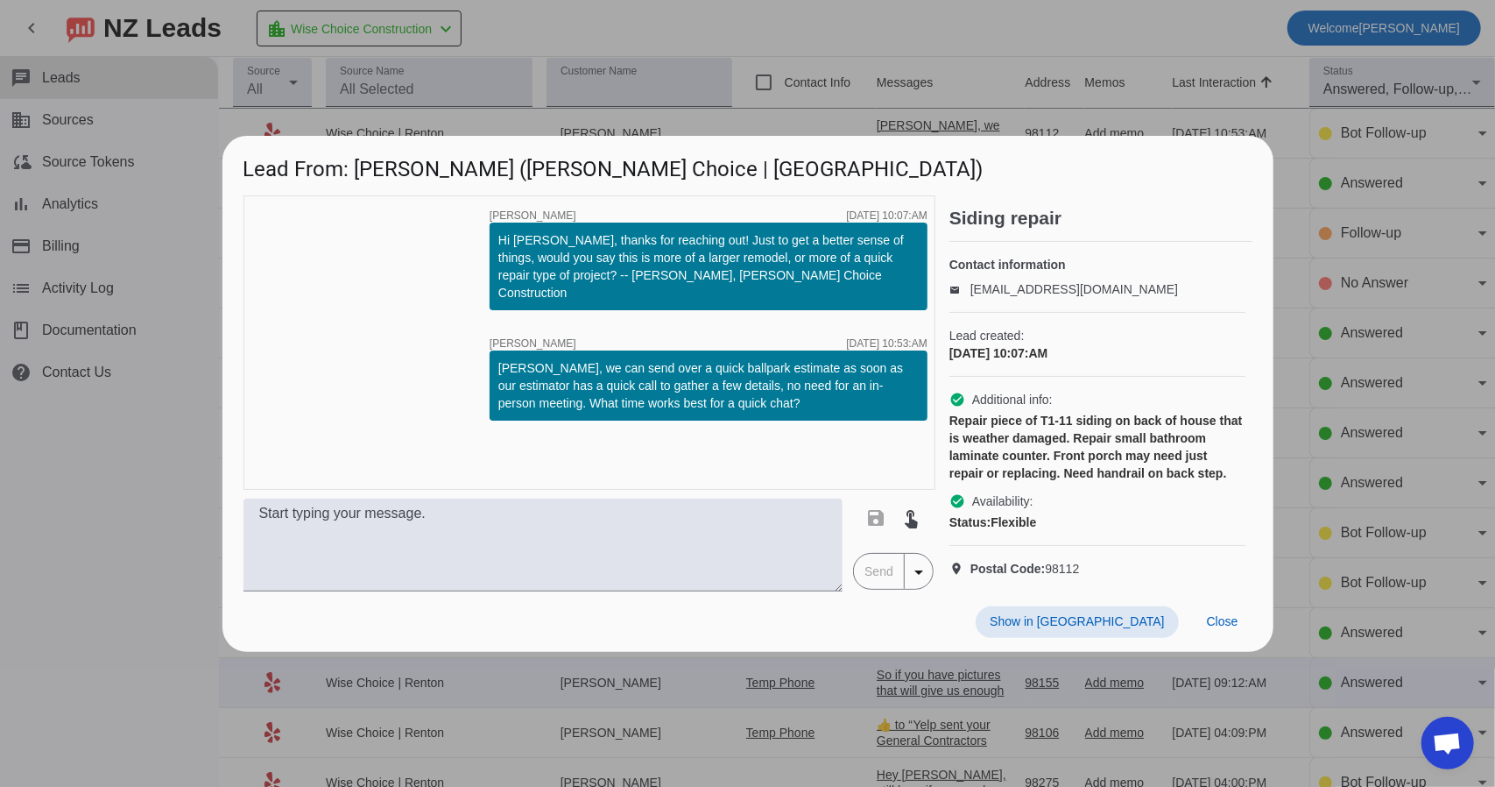
click at [1344, 245] on div at bounding box center [747, 393] width 1495 height 787
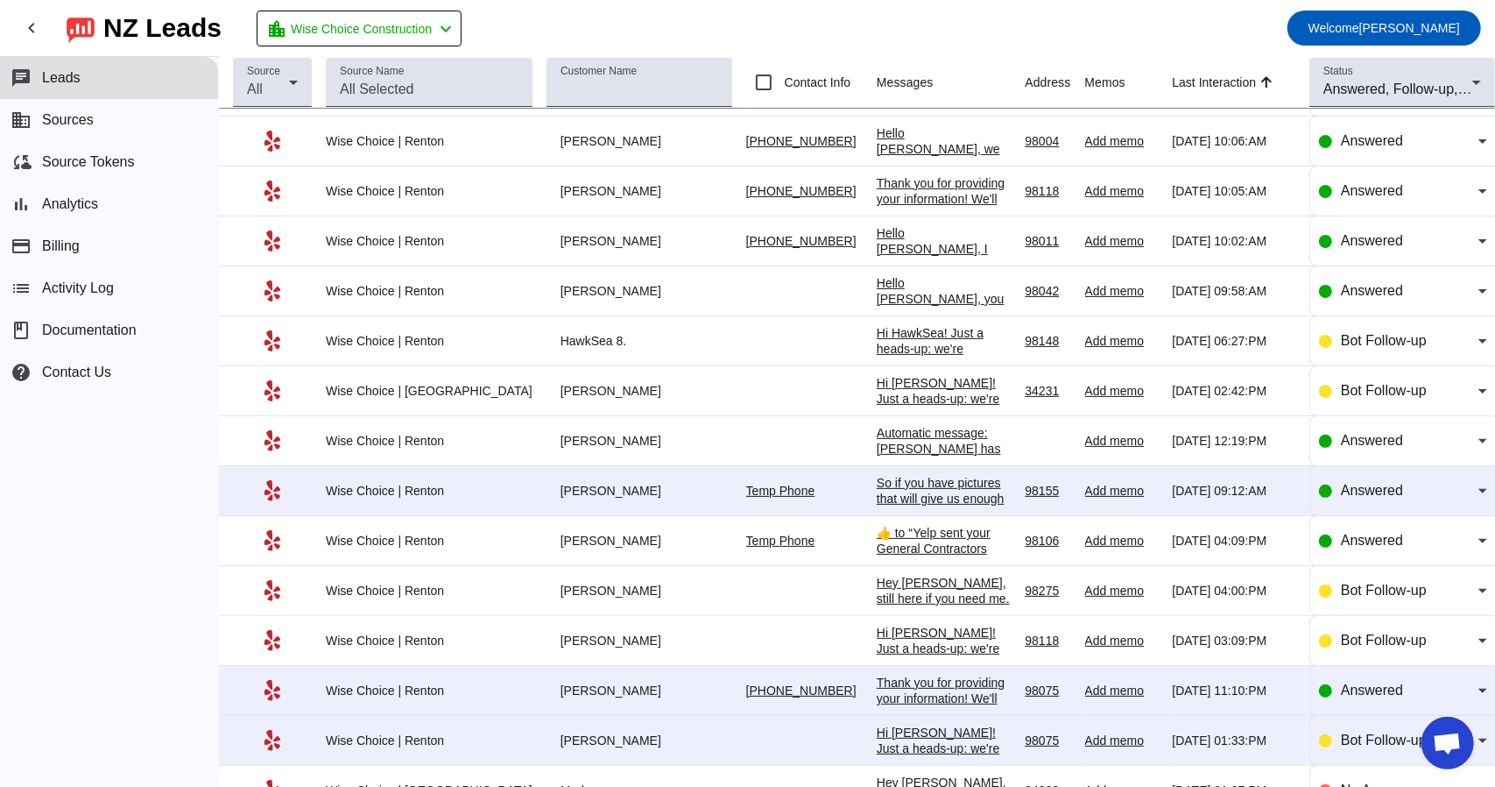
scroll to position [0, 0]
